Goal: Transaction & Acquisition: Download file/media

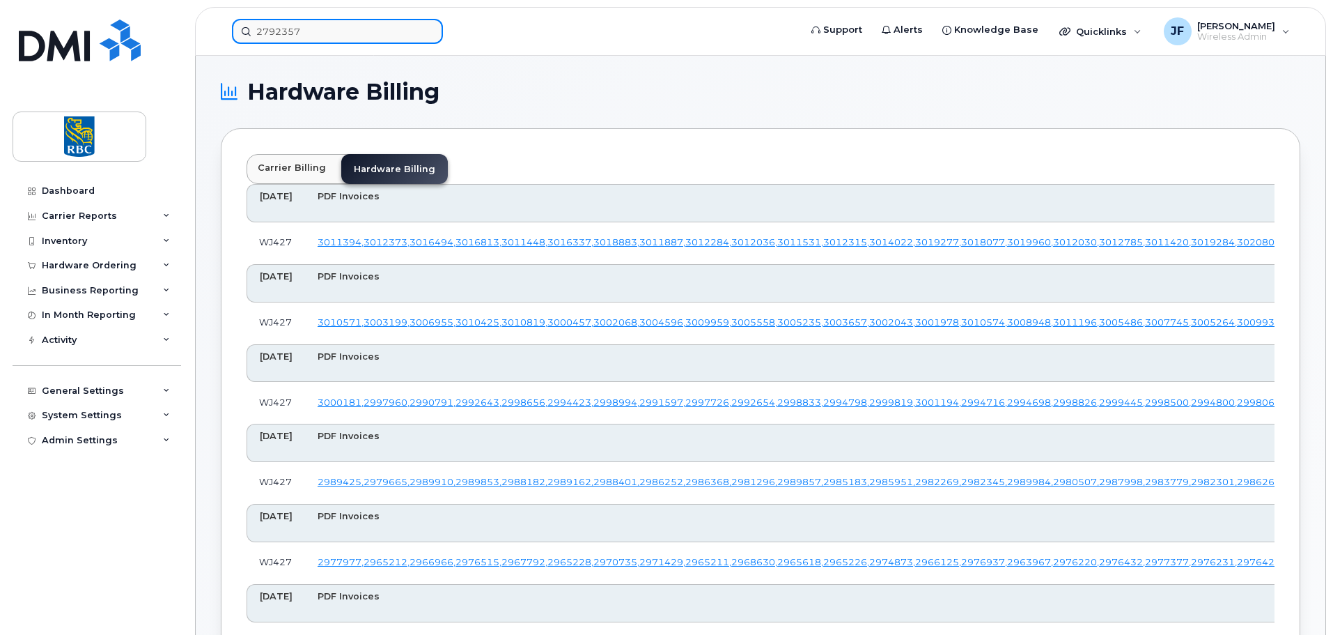
drag, startPoint x: 0, startPoint y: 0, endPoint x: 327, endPoint y: 32, distance: 328.2
click at [327, 33] on input "2792357" at bounding box center [337, 31] width 211 height 25
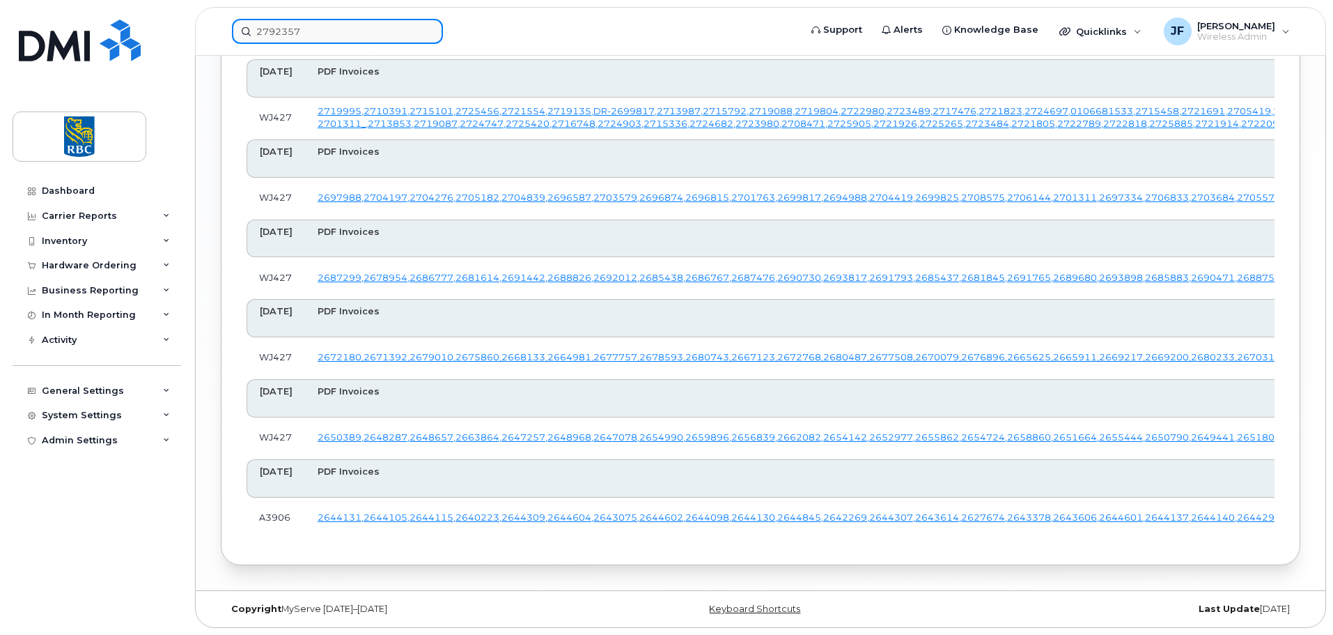
scroll to position [5712, 0]
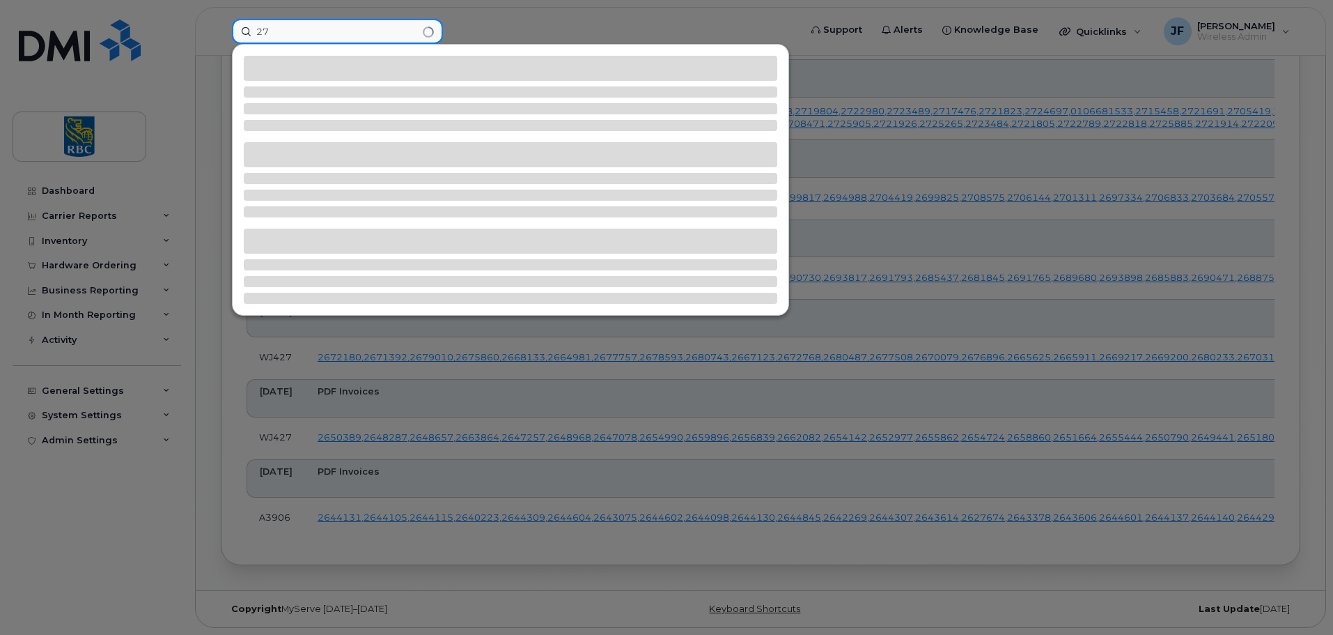
type input "2"
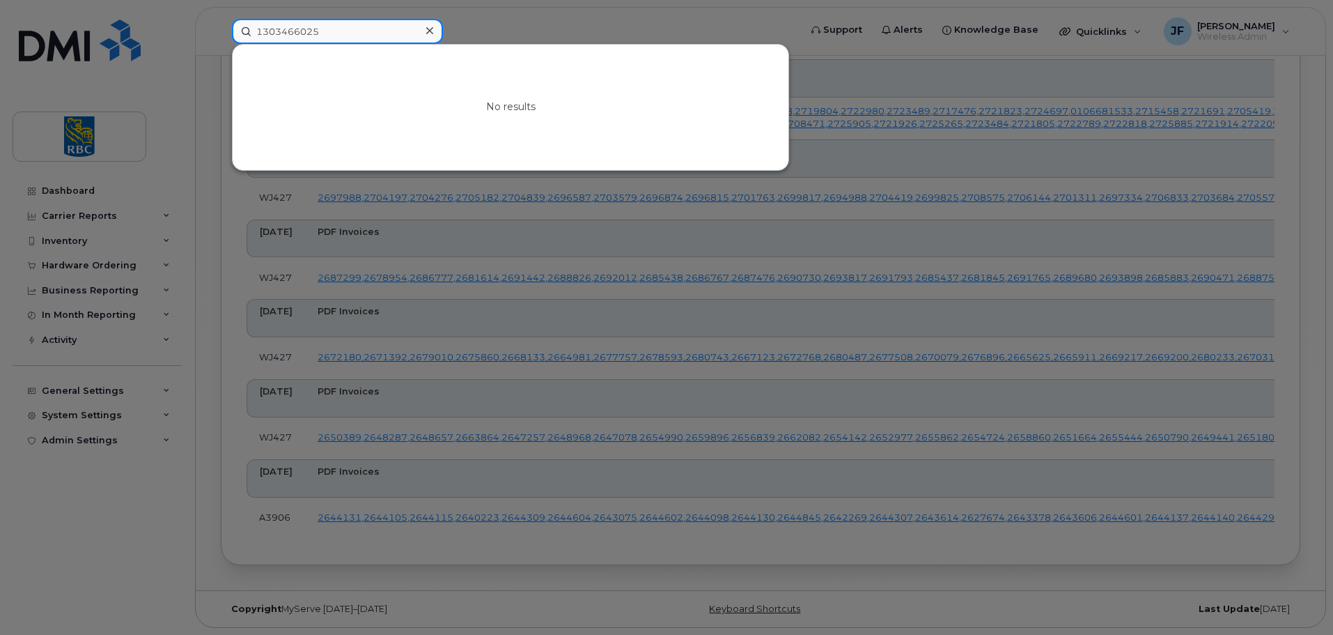
type input "1303466025"
drag, startPoint x: 428, startPoint y: 31, endPoint x: 444, endPoint y: 26, distance: 16.7
click at [428, 31] on icon at bounding box center [429, 30] width 7 height 11
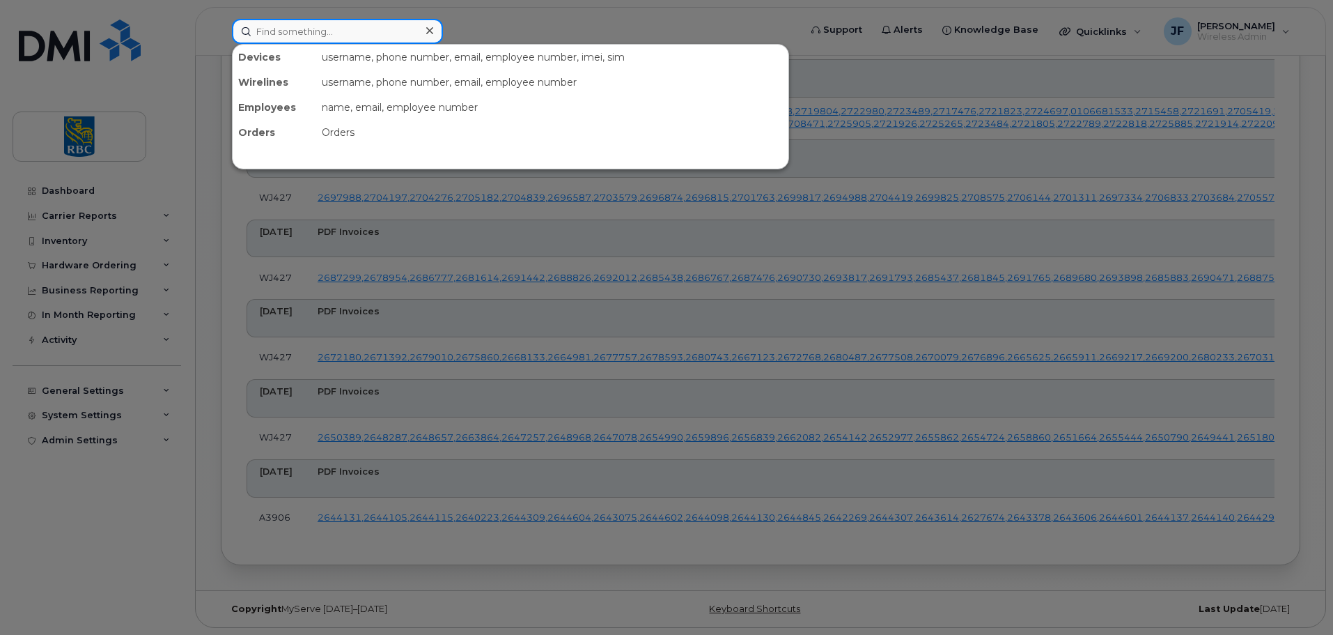
click at [385, 31] on input at bounding box center [337, 31] width 211 height 25
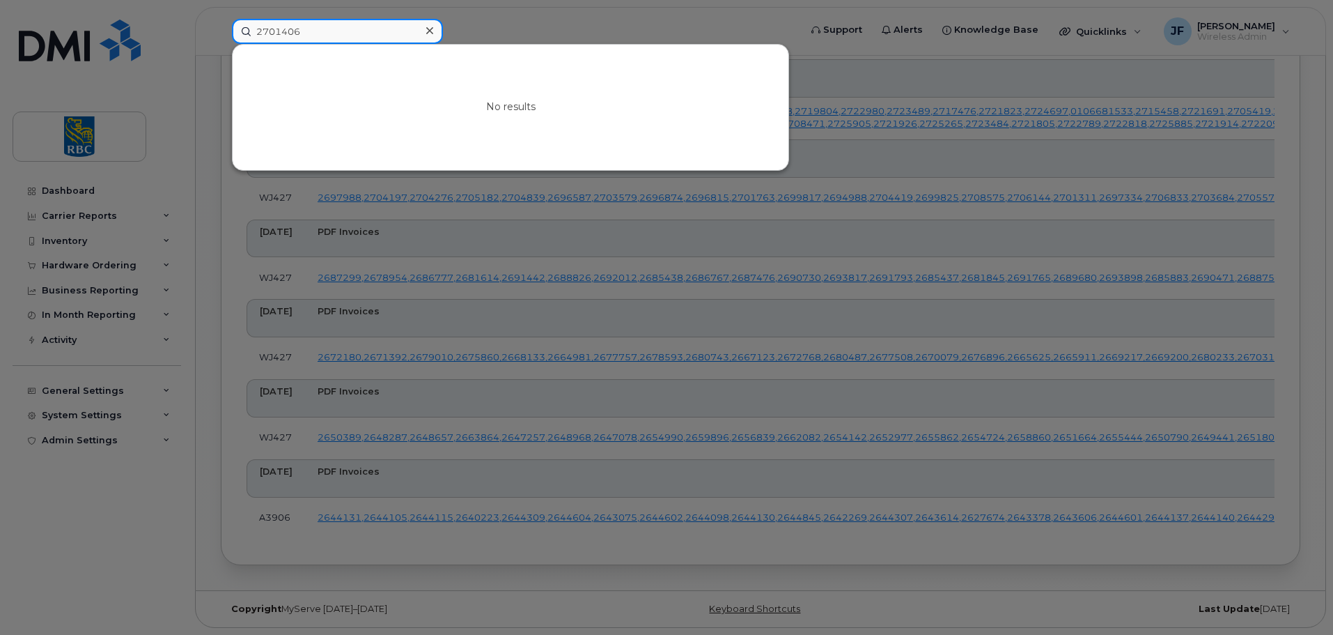
type input "2701406"
click at [426, 29] on icon at bounding box center [429, 30] width 7 height 11
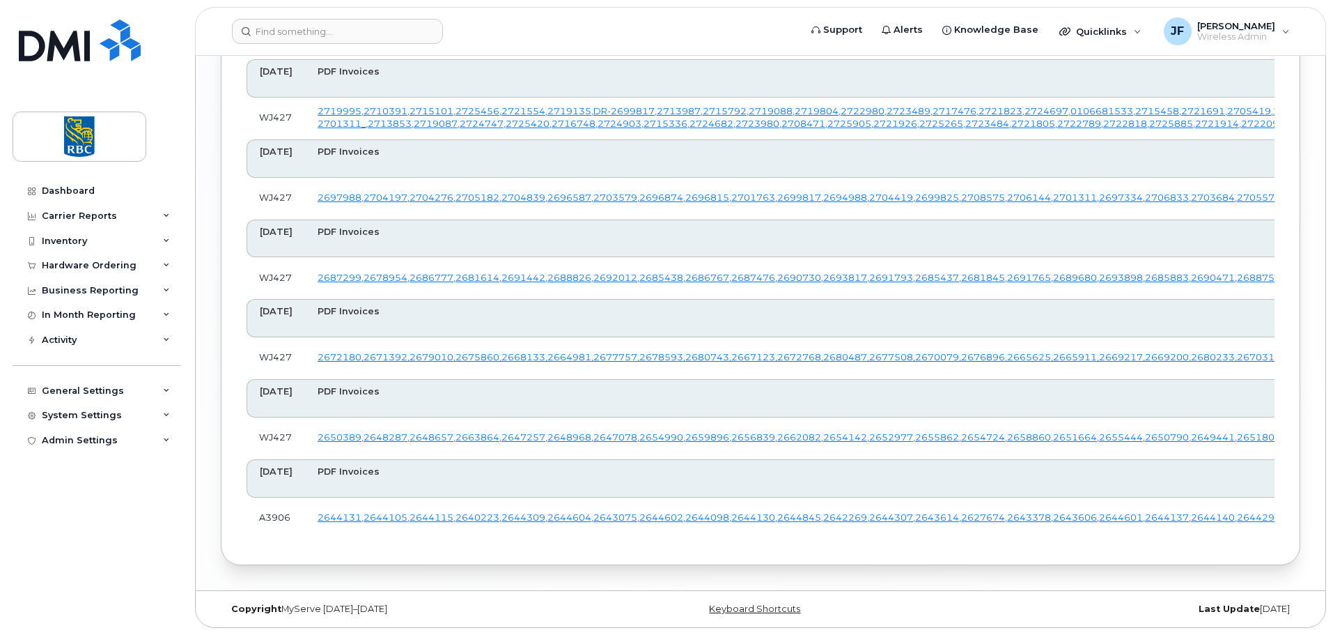
scroll to position [5824, 0]
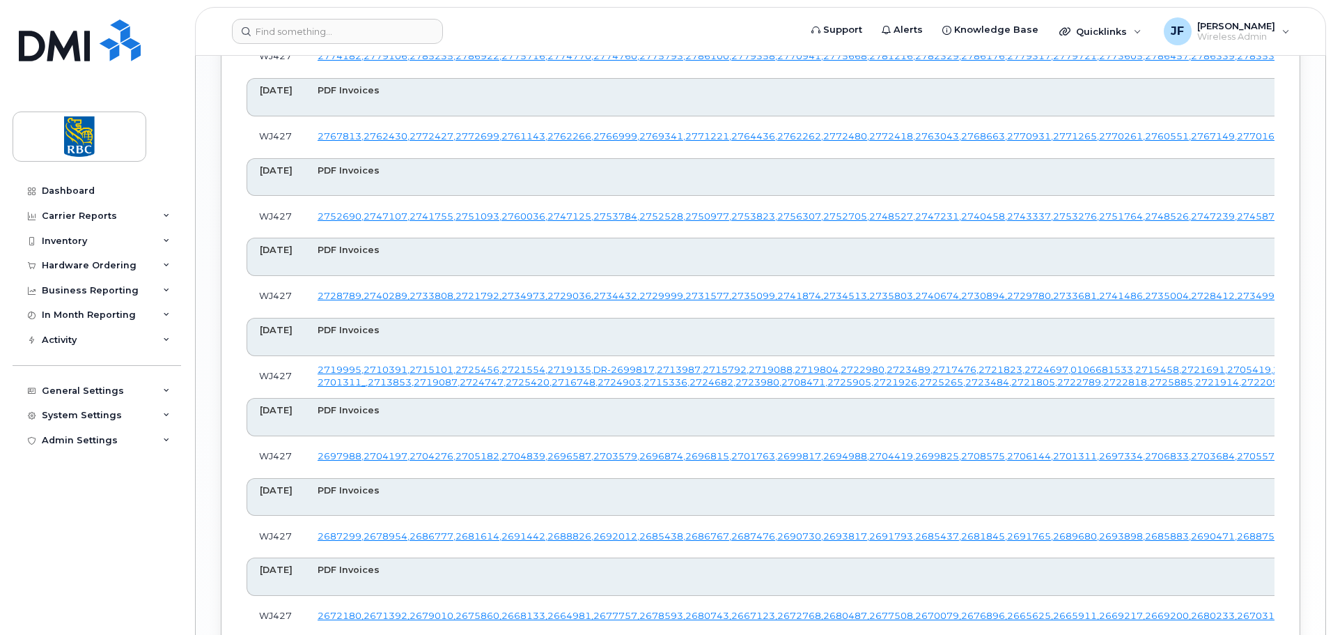
scroll to position [1784, 0]
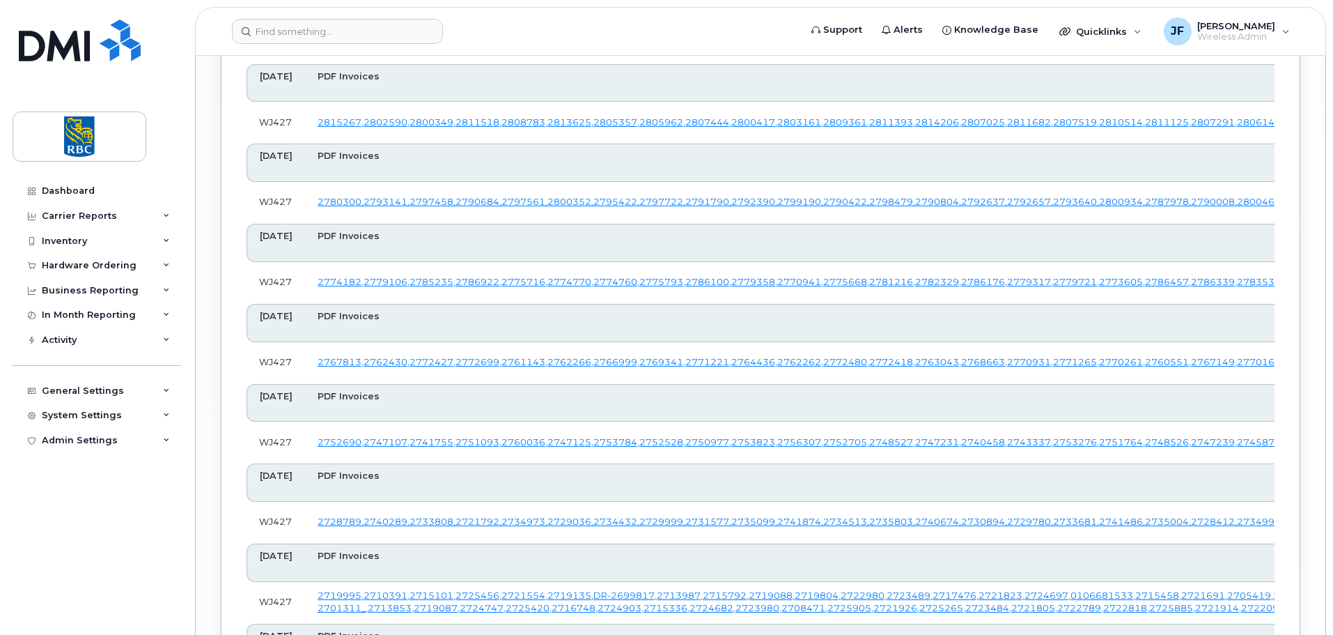
scroll to position [1436, 0]
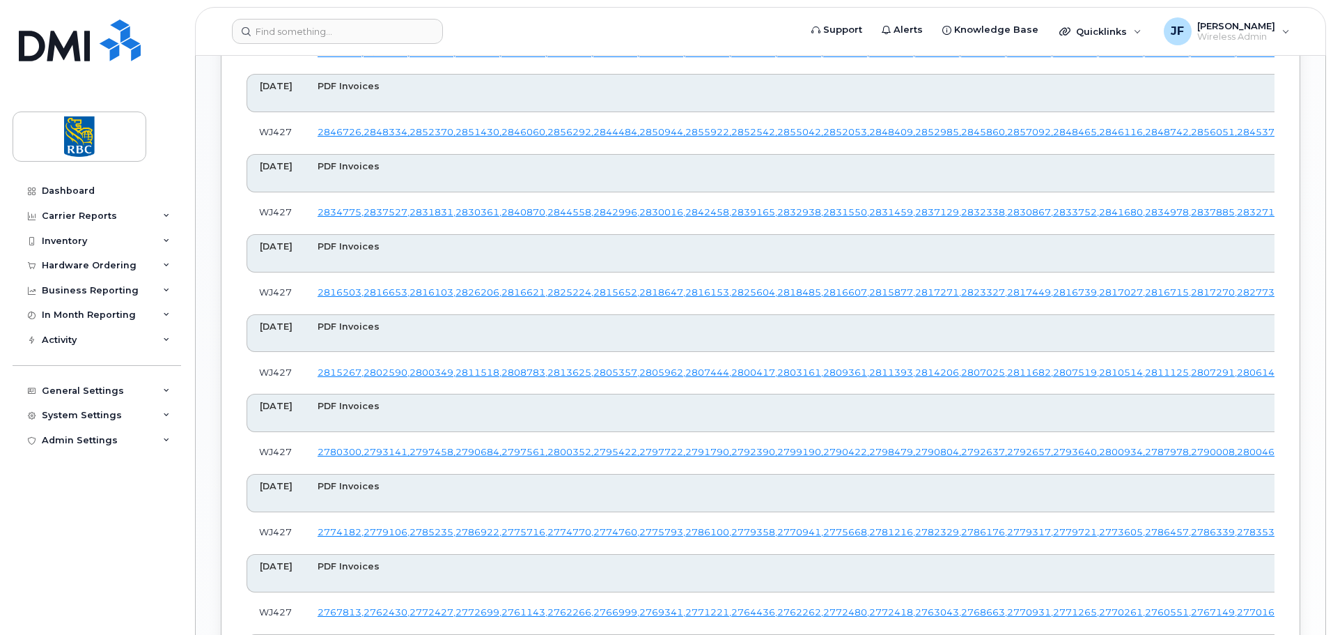
scroll to position [1227, 0]
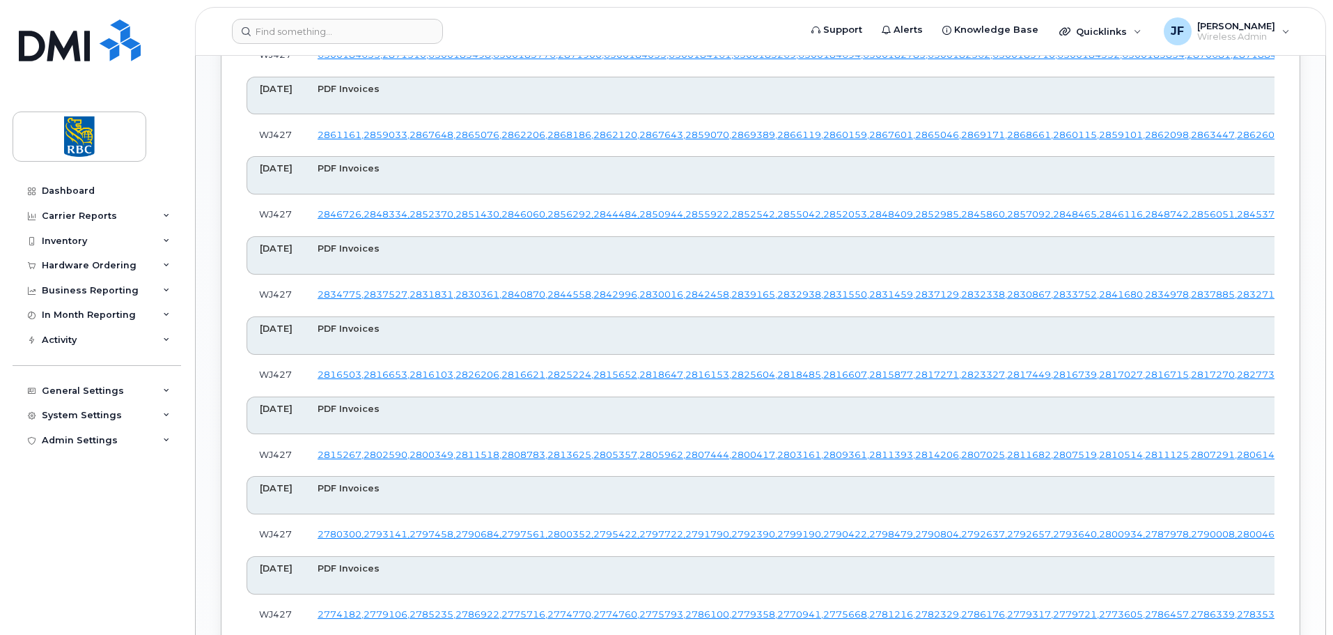
click at [1319, 31] on header "Support Alerts Knowledge Base Quicklinks Suspend / Cancel Device Change SIM Car…" at bounding box center [760, 31] width 1131 height 49
